Goal: Task Accomplishment & Management: Use online tool/utility

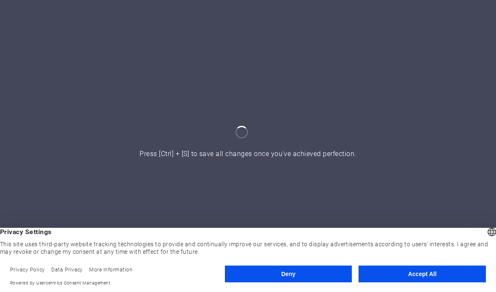
click at [432, 274] on button "Accept All" at bounding box center [421, 274] width 127 height 17
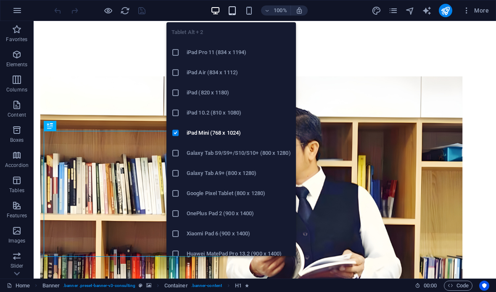
click at [237, 8] on icon "button" at bounding box center [232, 11] width 10 height 10
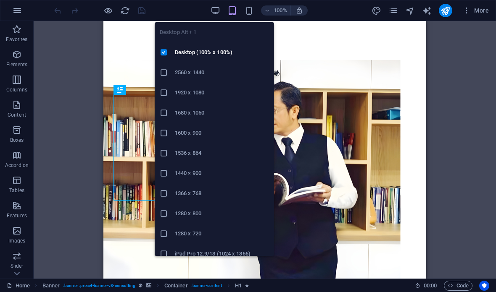
click at [461, 106] on div "Drag here to replace the existing content. Press “Ctrl” if you want to create a…" at bounding box center [265, 150] width 462 height 258
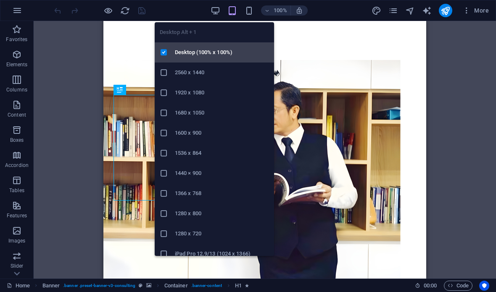
click at [219, 57] on h6 "Desktop (100% x 100%)" at bounding box center [222, 52] width 94 height 10
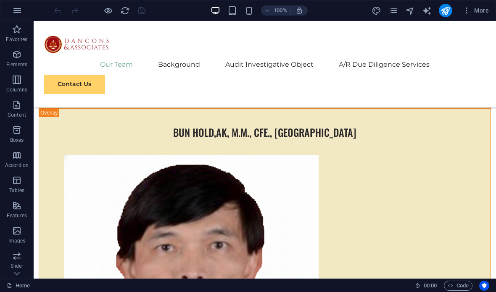
scroll to position [2766, 0]
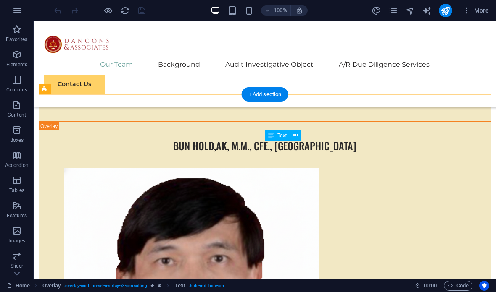
scroll to position [2752, 0]
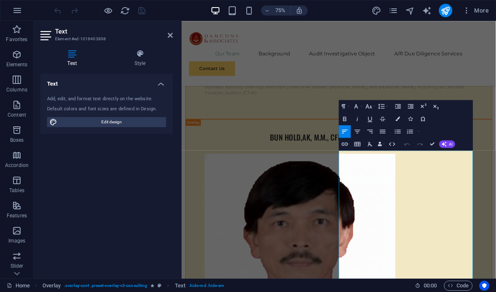
copy div "Holds a Bachelor's degree in Social and Political Sciences (FISIP) from the Chr…"
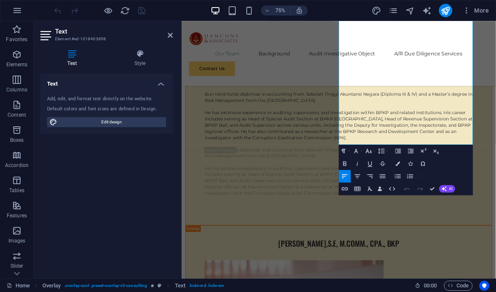
scroll to position [3096, 0]
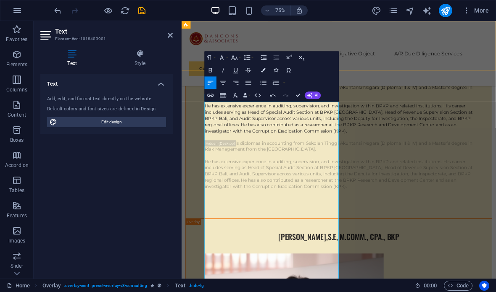
click at [495, 76] on div "Menu Our Team Background Audit Investigative Object A/R Due Diligence Services …" at bounding box center [391, 64] width 419 height 87
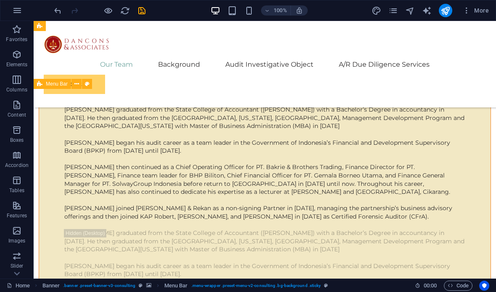
scroll to position [2497, 0]
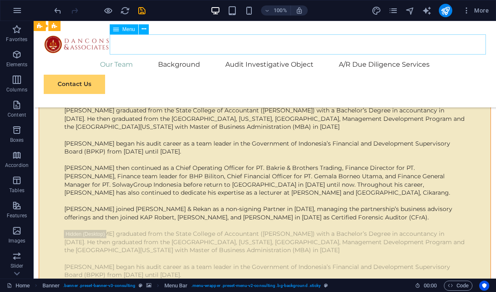
click at [449, 55] on nav "Our Team Background Audit Investigative Object A/R Due Diligence Services" at bounding box center [265, 65] width 442 height 20
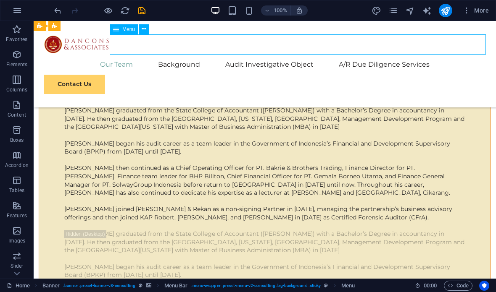
click at [471, 55] on nav "Our Team Background Audit Investigative Object A/R Due Diligence Services" at bounding box center [265, 65] width 442 height 20
select select
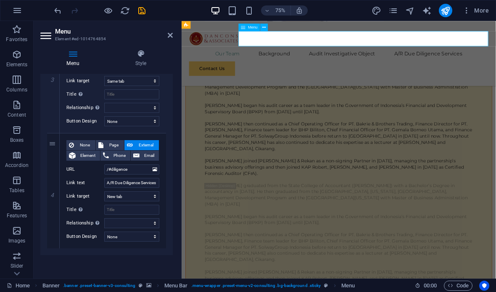
scroll to position [367, 0]
click at [46, 248] on div "1 None Page External Element Phone Email Page Home Subpage Legal Notice Privacy…" at bounding box center [106, 17] width 132 height 475
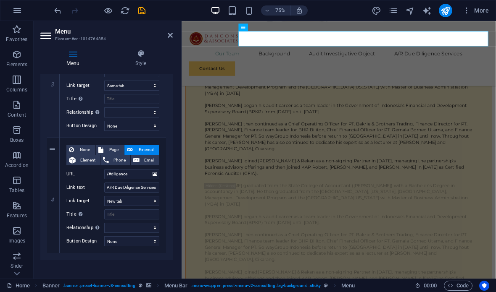
scroll to position [363, 0]
click at [55, 254] on icon at bounding box center [53, 253] width 5 height 6
select select
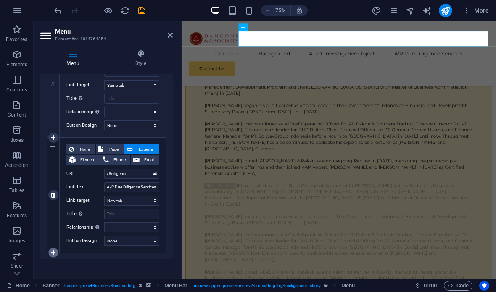
select select
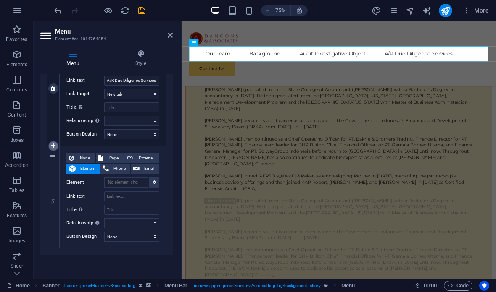
scroll to position [470, 0]
click at [113, 160] on span "Page" at bounding box center [114, 158] width 16 height 10
select select
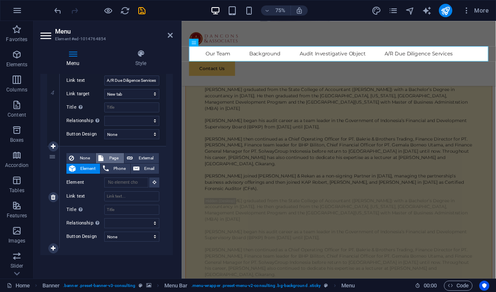
select select
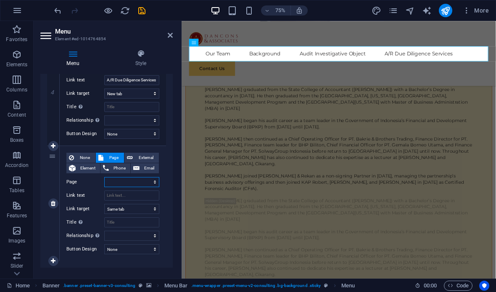
select select "3"
select select
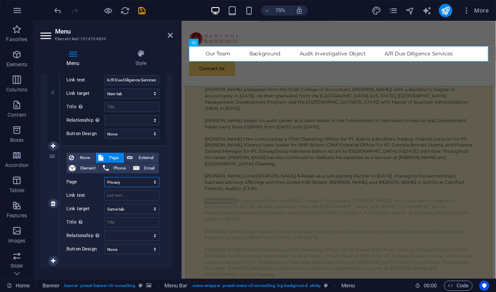
select select
click at [137, 160] on span "External" at bounding box center [145, 158] width 21 height 10
select select
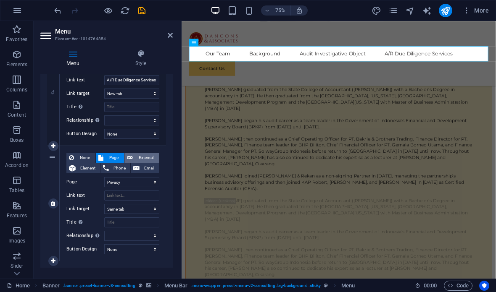
select select
select select "blank"
select select
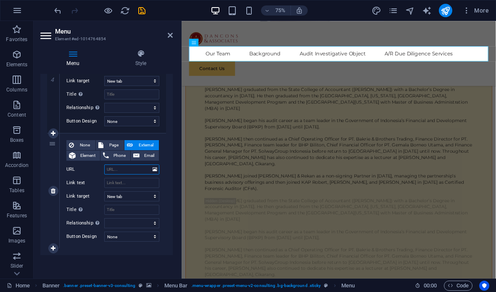
scroll to position [483, 0]
click at [117, 184] on input "Link text" at bounding box center [131, 183] width 55 height 10
type input "I"
select select
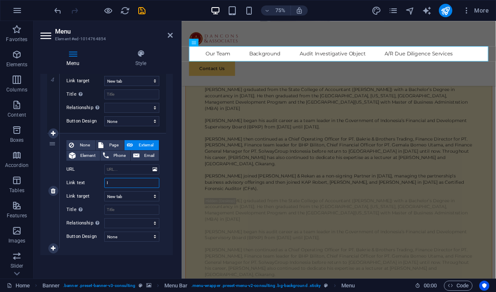
select select
type input "IS"
select select
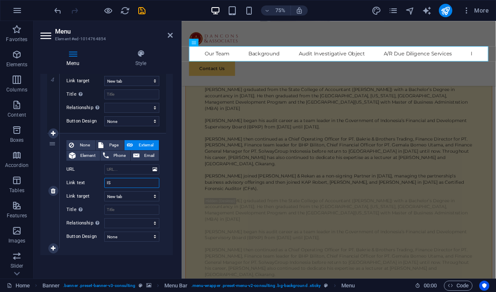
select select
type input "ISO Services"
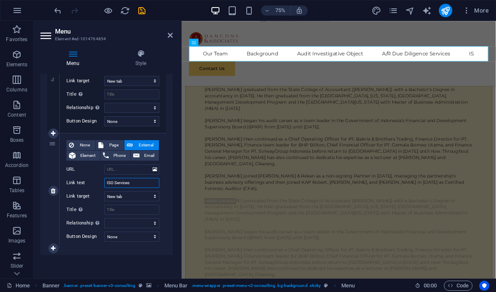
select select
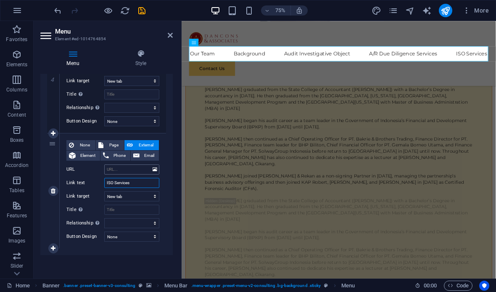
type input "ISO Services"
click at [134, 173] on input "URL" at bounding box center [131, 170] width 55 height 10
type input "#"
select select
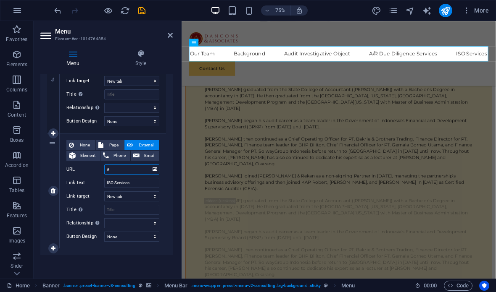
select select
type input "#."
select select
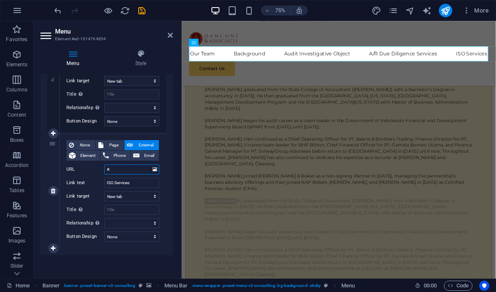
select select
type input "#"
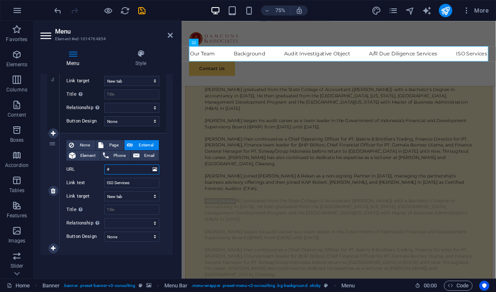
select select
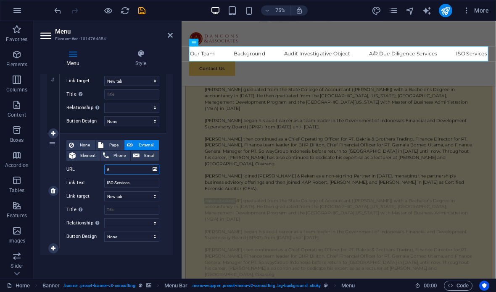
type input "/#"
select select
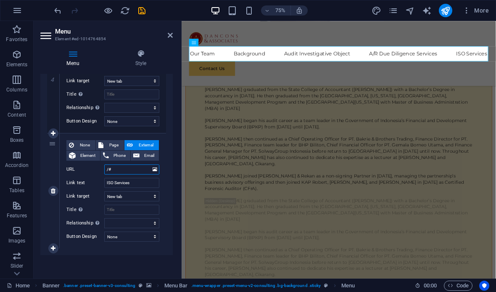
select select
type input "/#iso"
select select
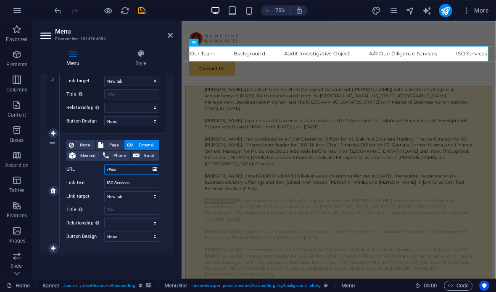
select select
type input "/#iso"
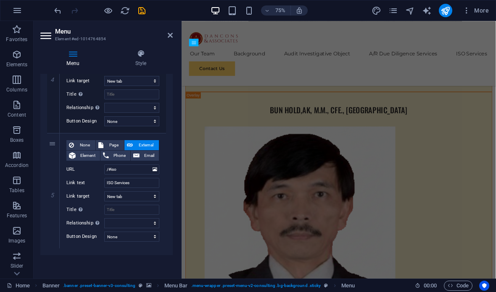
scroll to position [2825, 0]
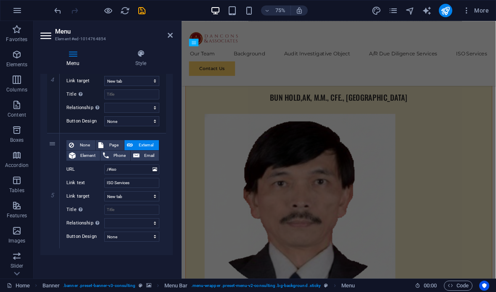
click at [171, 28] on h2 "Menu" at bounding box center [114, 32] width 118 height 8
click at [171, 37] on icon at bounding box center [170, 35] width 5 height 7
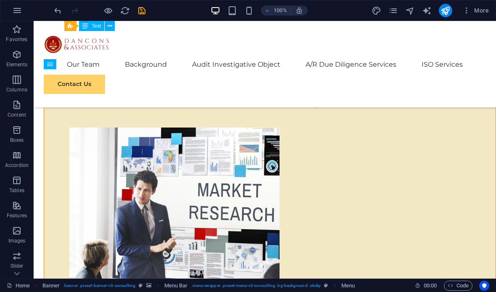
scroll to position [9044, 0]
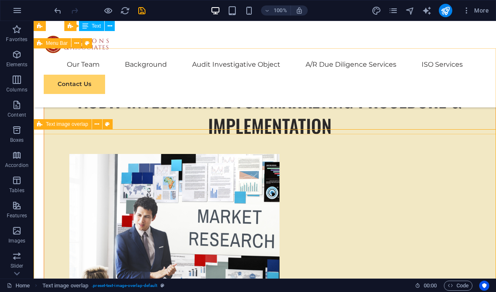
scroll to position [9014, 0]
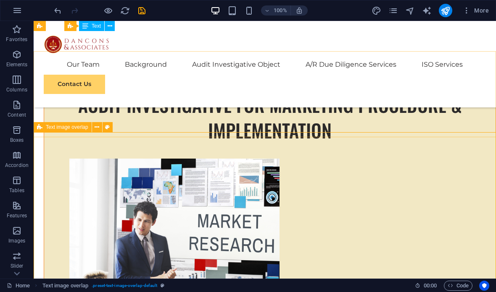
click at [66, 127] on span "Text image overlap" at bounding box center [67, 127] width 42 height 5
click at [63, 126] on span "Text image overlap" at bounding box center [67, 127] width 42 height 5
click at [59, 126] on span "Text image overlap" at bounding box center [67, 127] width 42 height 5
click at [96, 130] on icon at bounding box center [97, 127] width 5 height 9
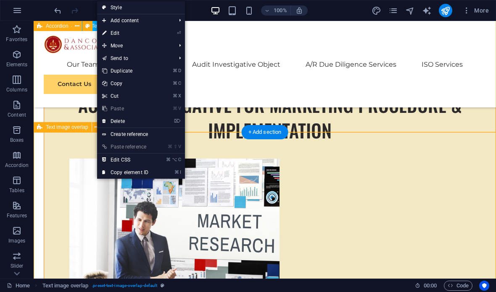
click at [45, 129] on div "Text image overlap" at bounding box center [63, 127] width 58 height 10
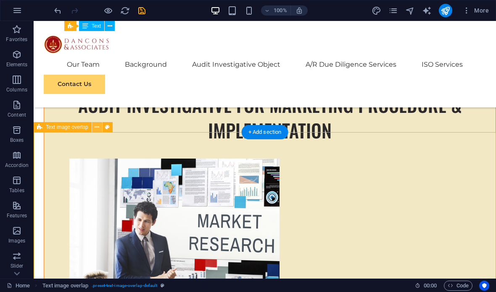
click at [98, 130] on icon at bounding box center [97, 127] width 5 height 9
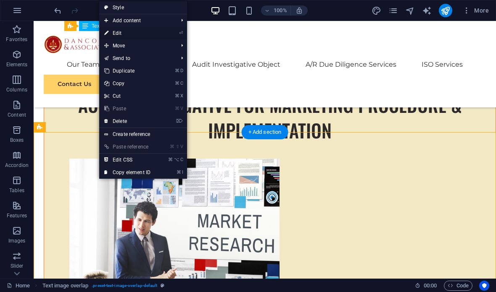
click at [143, 34] on link "⏎ Edit" at bounding box center [127, 33] width 56 height 13
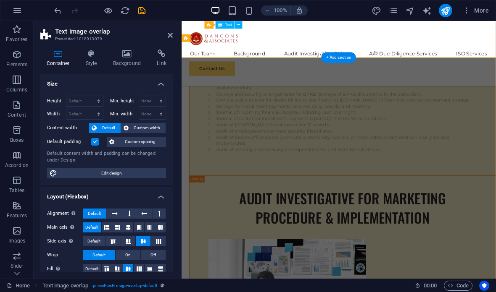
scroll to position [9366, 0]
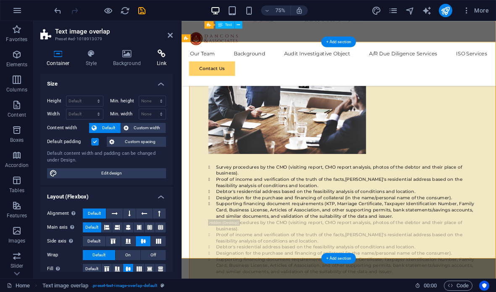
click at [163, 56] on icon at bounding box center [161, 54] width 22 height 8
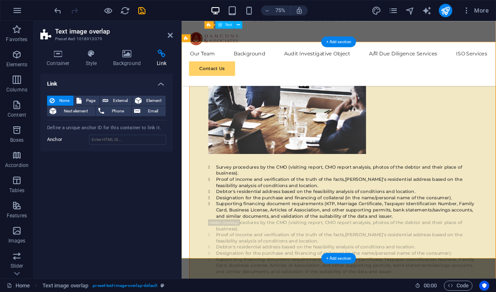
click at [140, 131] on div "Define a unique anchor ID for this container to link it." at bounding box center [106, 128] width 119 height 7
click at [145, 139] on input "Anchor" at bounding box center [127, 140] width 77 height 10
type input "Iso"
click at [446, 9] on icon "publish" at bounding box center [445, 11] width 10 height 10
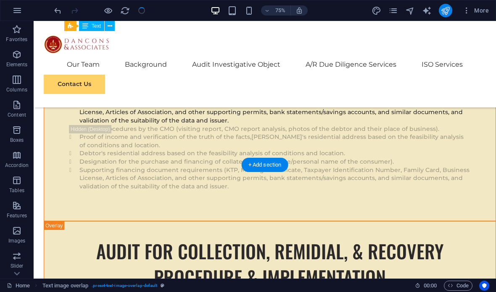
checkbox input "false"
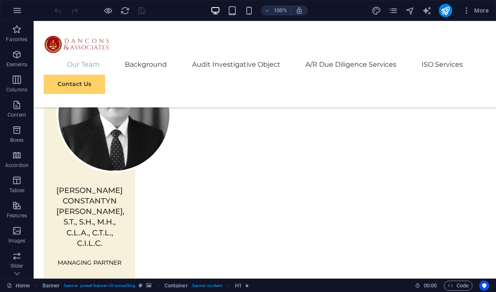
scroll to position [746, 0]
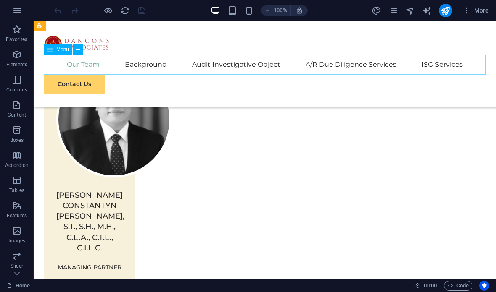
click at [451, 63] on nav "Our Team Background Audit Investigative Object A/R Due Diligence Services ISO S…" at bounding box center [265, 65] width 442 height 20
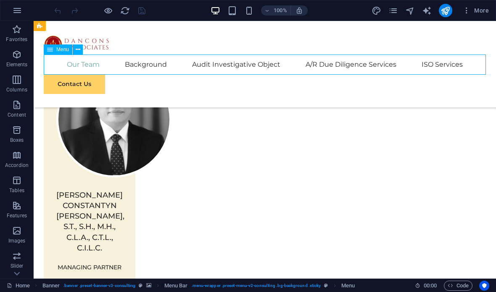
click at [447, 67] on nav "Our Team Background Audit Investigative Object A/R Due Diligence Services ISO S…" at bounding box center [265, 65] width 442 height 20
click at [448, 65] on nav "Our Team Background Audit Investigative Object A/R Due Diligence Services ISO S…" at bounding box center [265, 65] width 442 height 20
select select
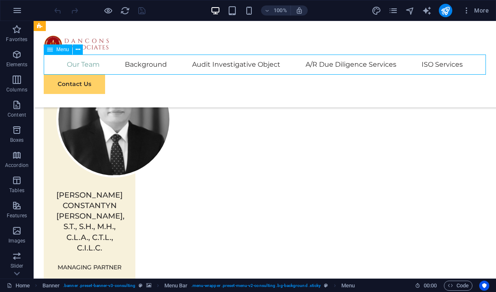
select select
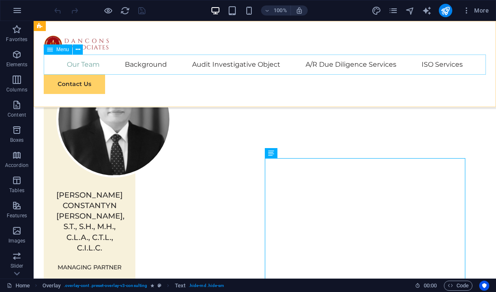
click at [450, 60] on nav "Our Team Background Audit Investigative Object A/R Due Diligence Services ISO S…" at bounding box center [265, 65] width 442 height 20
select select
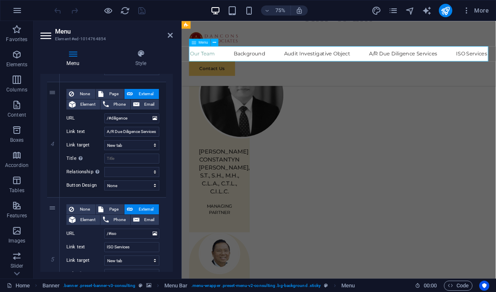
scroll to position [412, 0]
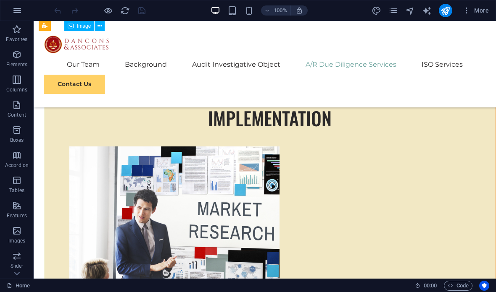
scroll to position [9013, 0]
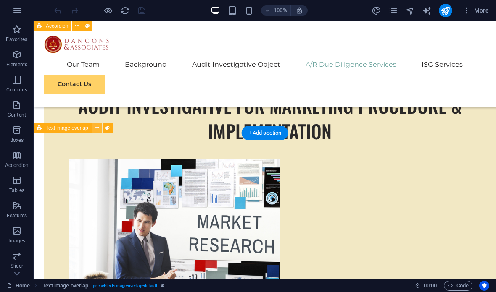
click at [98, 129] on icon at bounding box center [97, 128] width 5 height 9
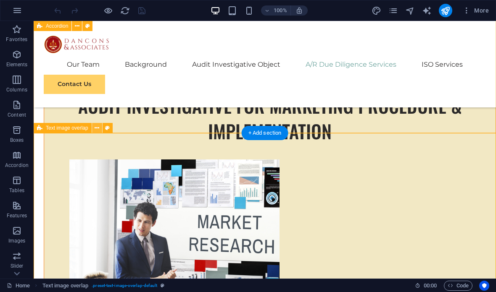
click at [97, 128] on icon at bounding box center [97, 128] width 5 height 9
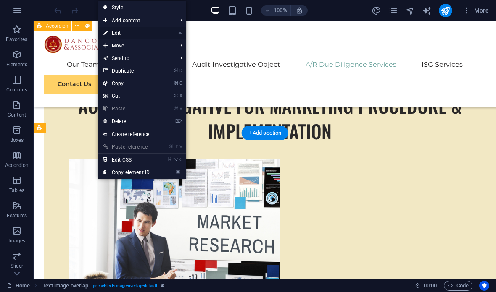
click at [150, 31] on link "⏎ Edit" at bounding box center [126, 33] width 56 height 13
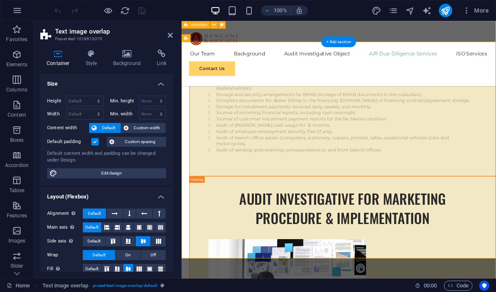
scroll to position [9366, 0]
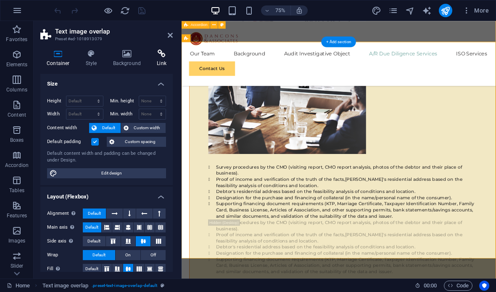
click at [166, 52] on icon at bounding box center [161, 54] width 22 height 8
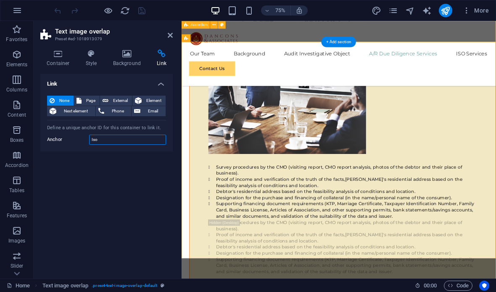
click at [132, 140] on input "Iso" at bounding box center [127, 140] width 77 height 10
type input "iso"
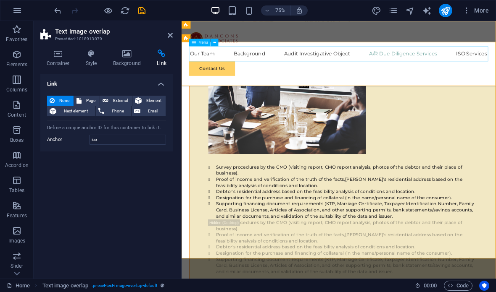
click at [495, 66] on nav "Our Team Background Audit Investigative Object A/R Due Diligence Services ISO S…" at bounding box center [391, 65] width 399 height 20
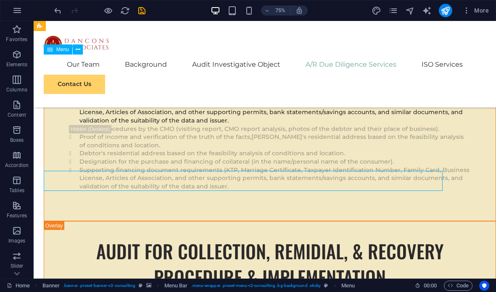
scroll to position [9249, 0]
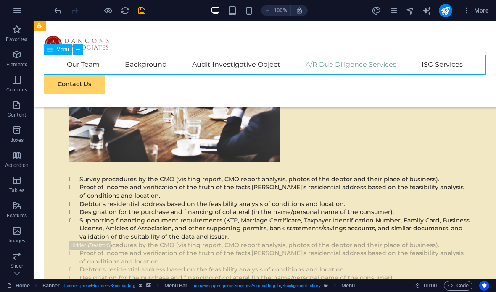
click at [448, 61] on nav "Our Team Background Audit Investigative Object A/R Due Diligence Services ISO S…" at bounding box center [265, 65] width 442 height 20
click at [448, 60] on nav "Our Team Background Audit Investigative Object A/R Due Diligence Services ISO S…" at bounding box center [265, 65] width 442 height 20
select select
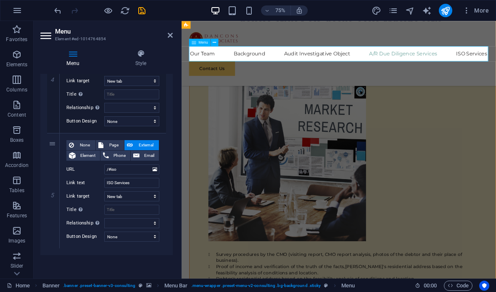
scroll to position [483, 0]
click at [451, 9] on button "publish" at bounding box center [445, 10] width 13 height 13
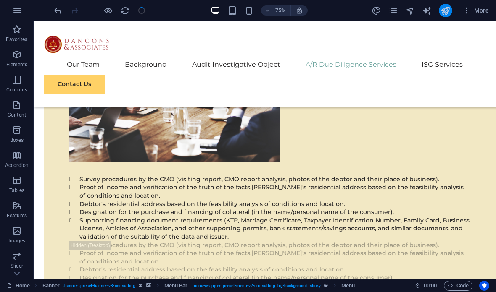
checkbox input "false"
